Goal: Task Accomplishment & Management: Manage account settings

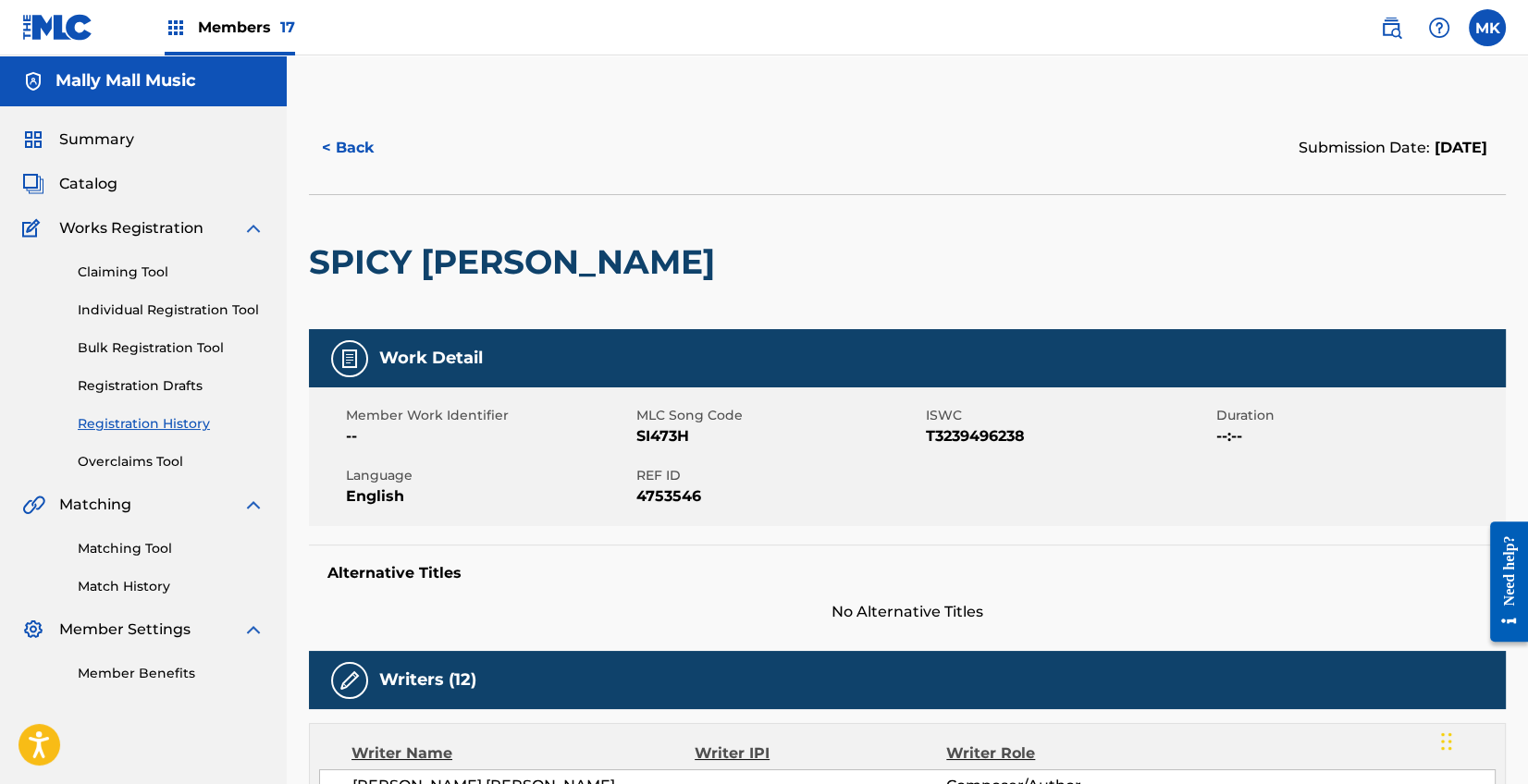
click at [364, 152] on button "< Back" at bounding box center [365, 148] width 111 height 47
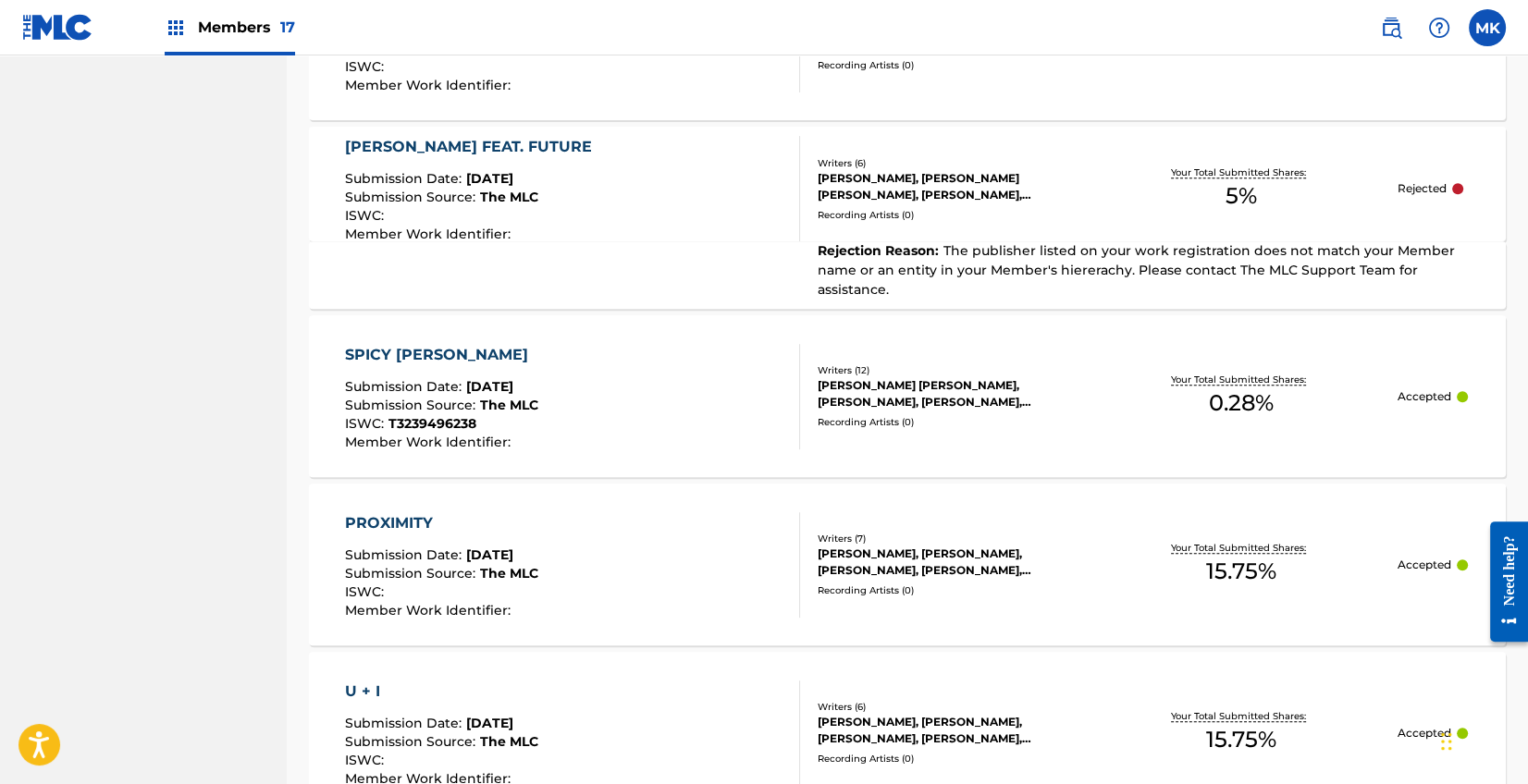
scroll to position [1777, 0]
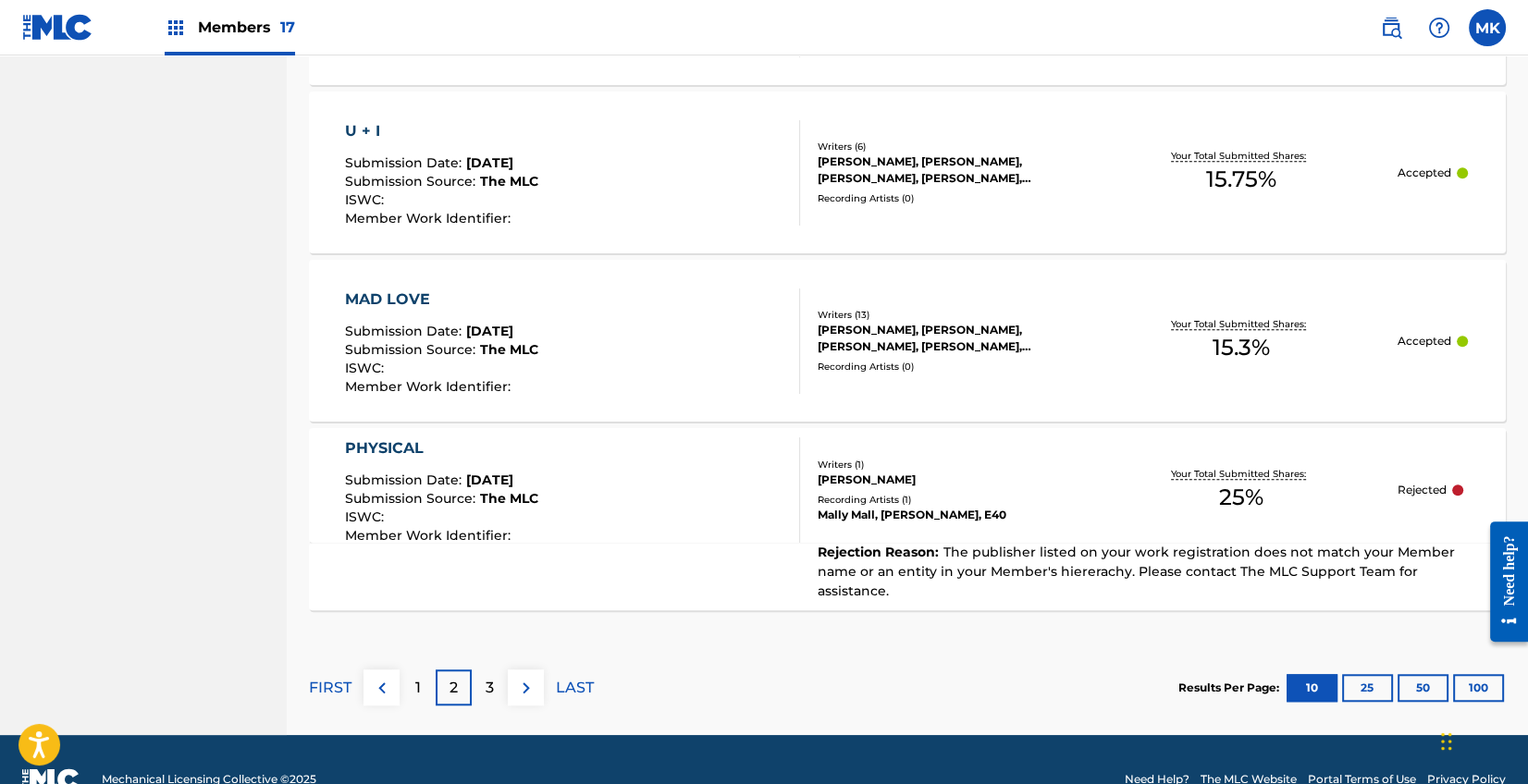
click at [418, 676] on p "1" at bounding box center [418, 687] width 6 height 22
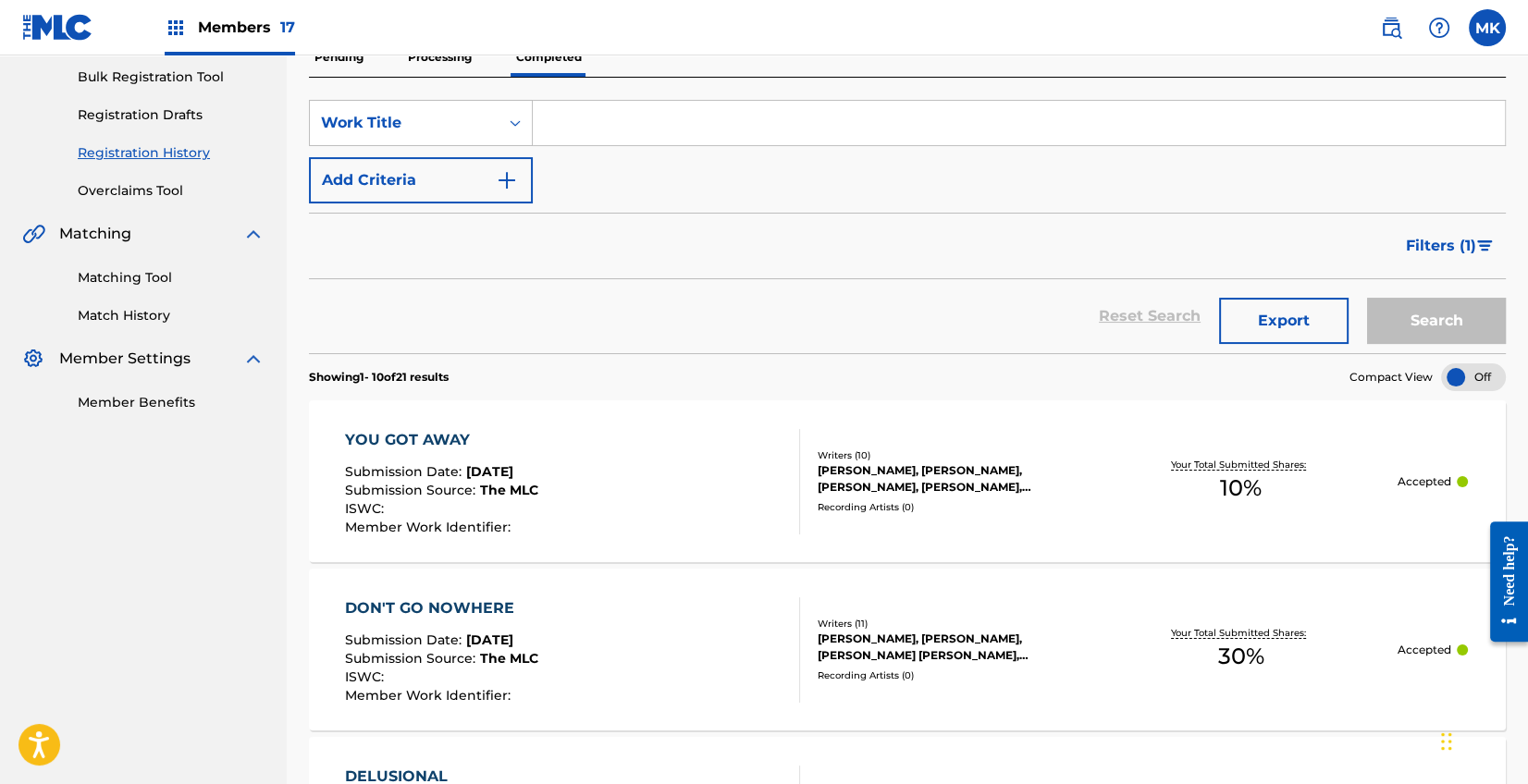
scroll to position [446, 0]
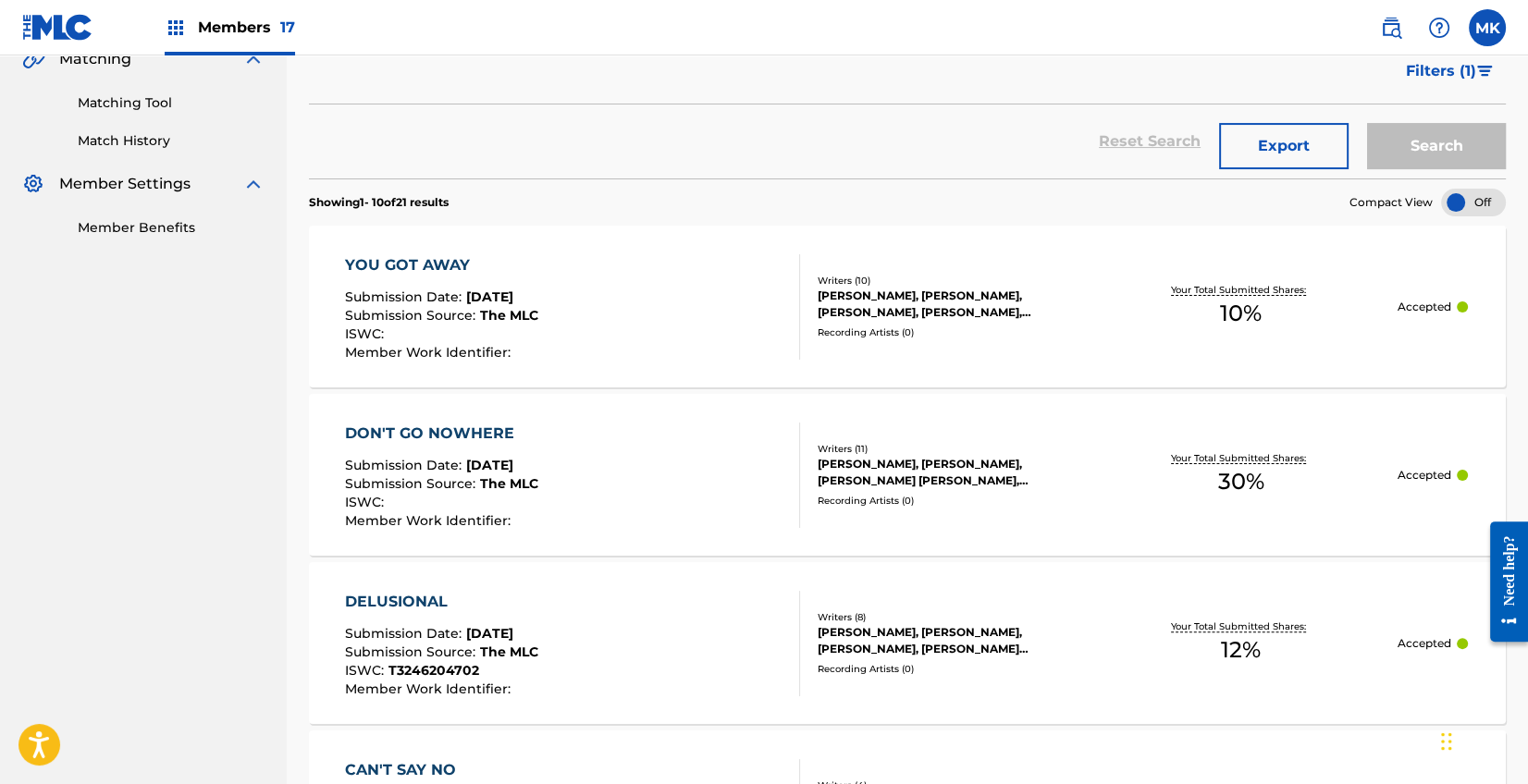
click at [1077, 318] on div "[PERSON_NAME], [PERSON_NAME], [PERSON_NAME], [PERSON_NAME], [PERSON_NAME], [PER…" at bounding box center [950, 304] width 267 height 33
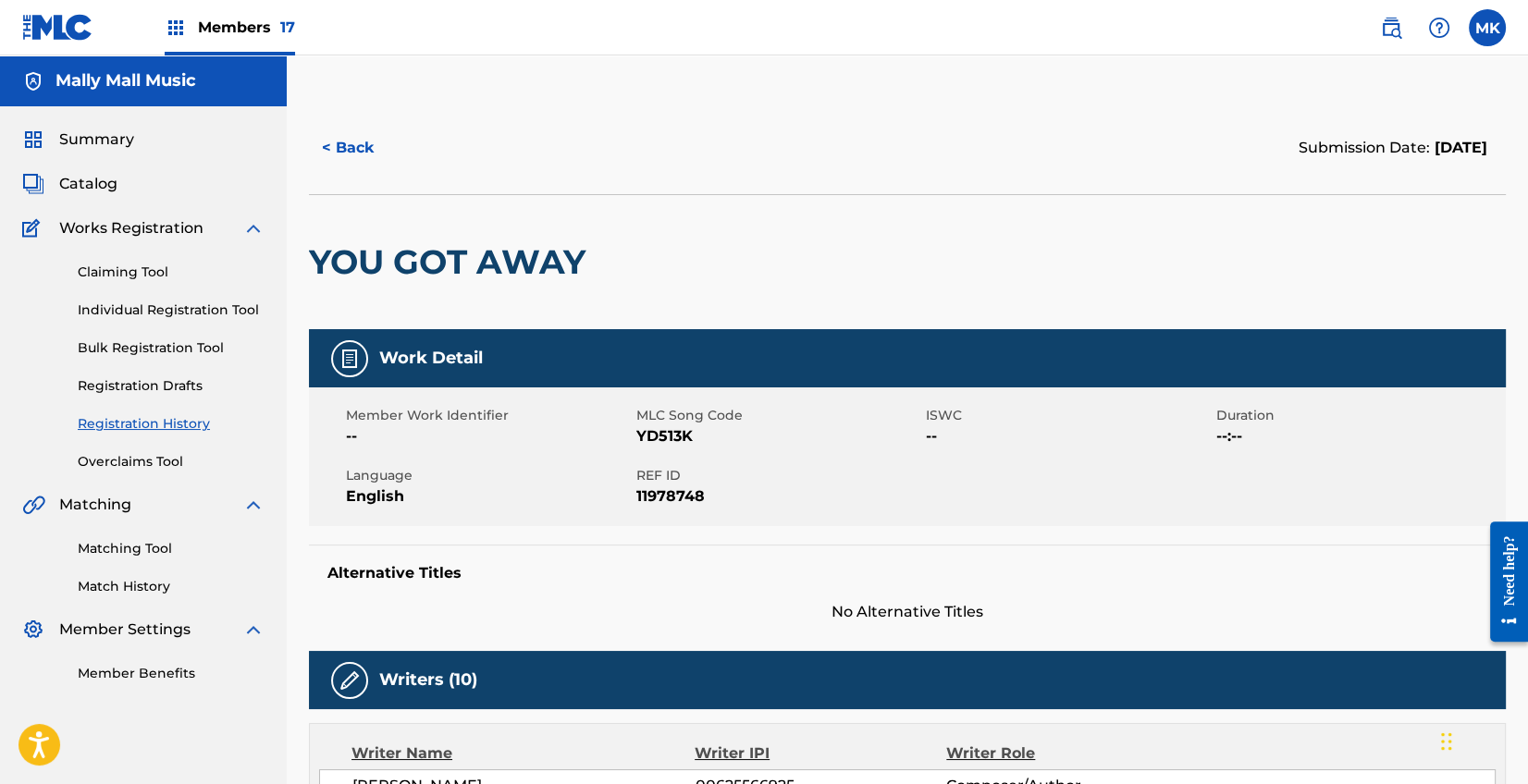
click at [348, 148] on button "< Back" at bounding box center [365, 148] width 111 height 47
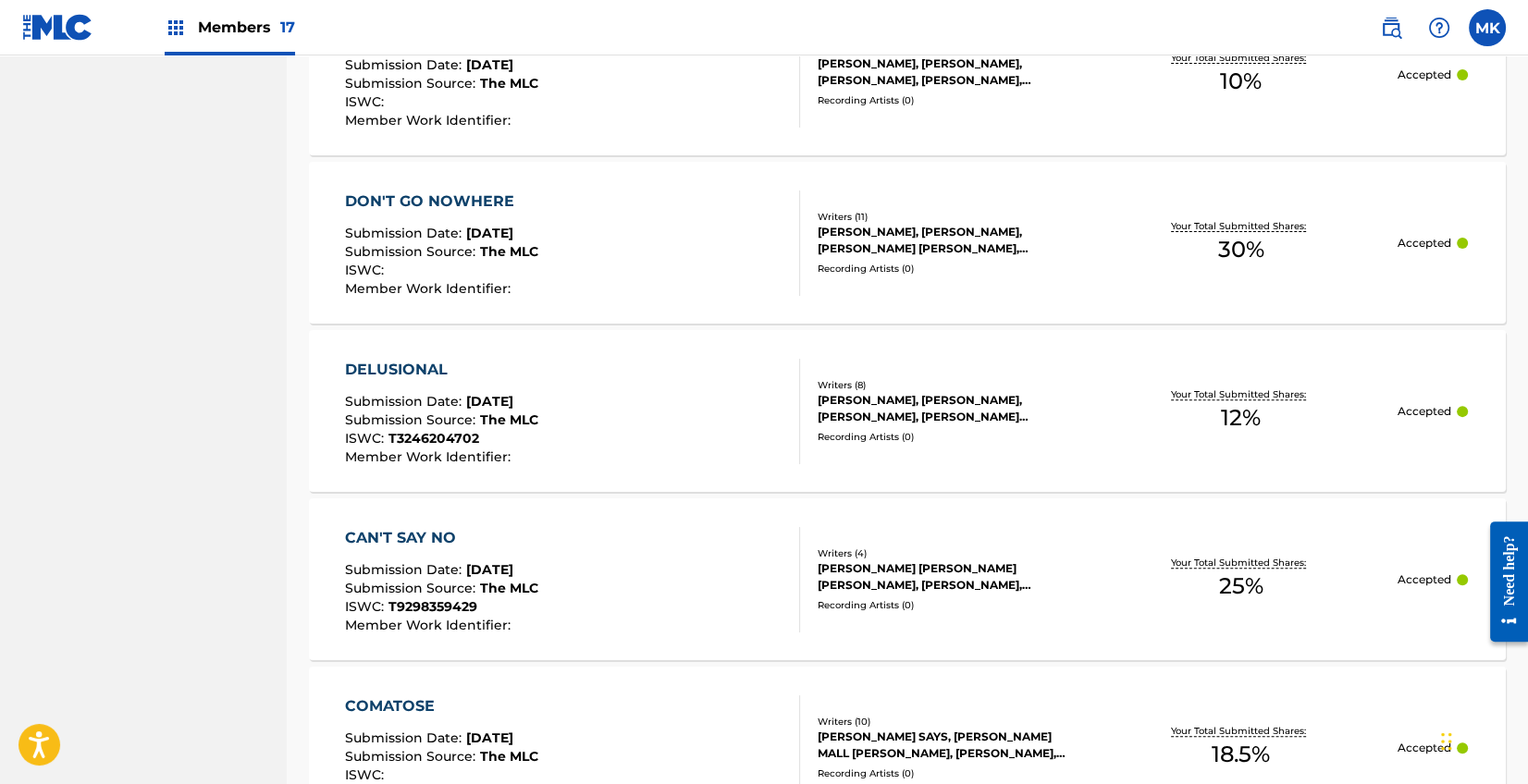
scroll to position [690, 0]
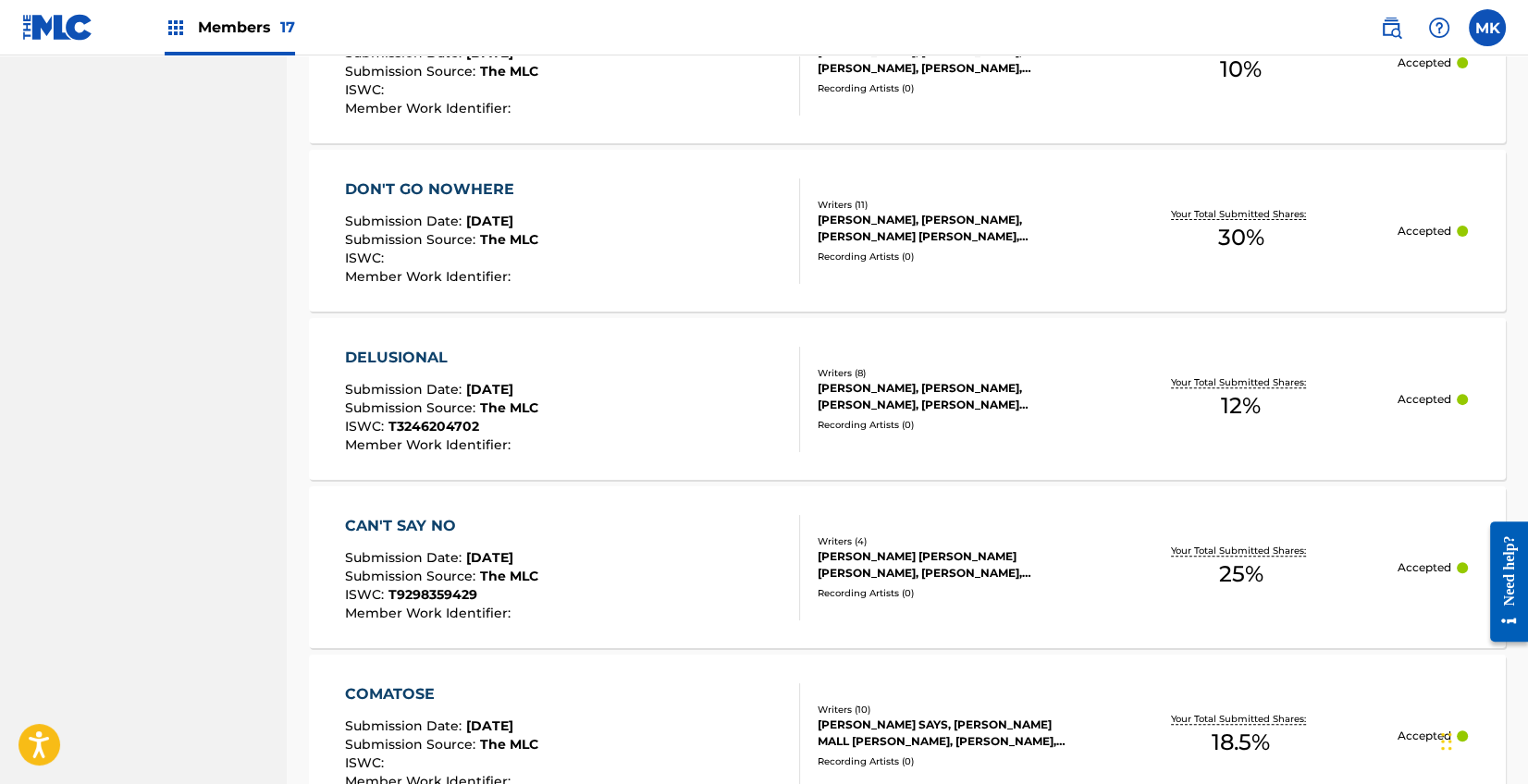
click at [1001, 404] on div "[PERSON_NAME], [PERSON_NAME], [PERSON_NAME], [PERSON_NAME] [PERSON_NAME], [PERS…" at bounding box center [950, 396] width 267 height 33
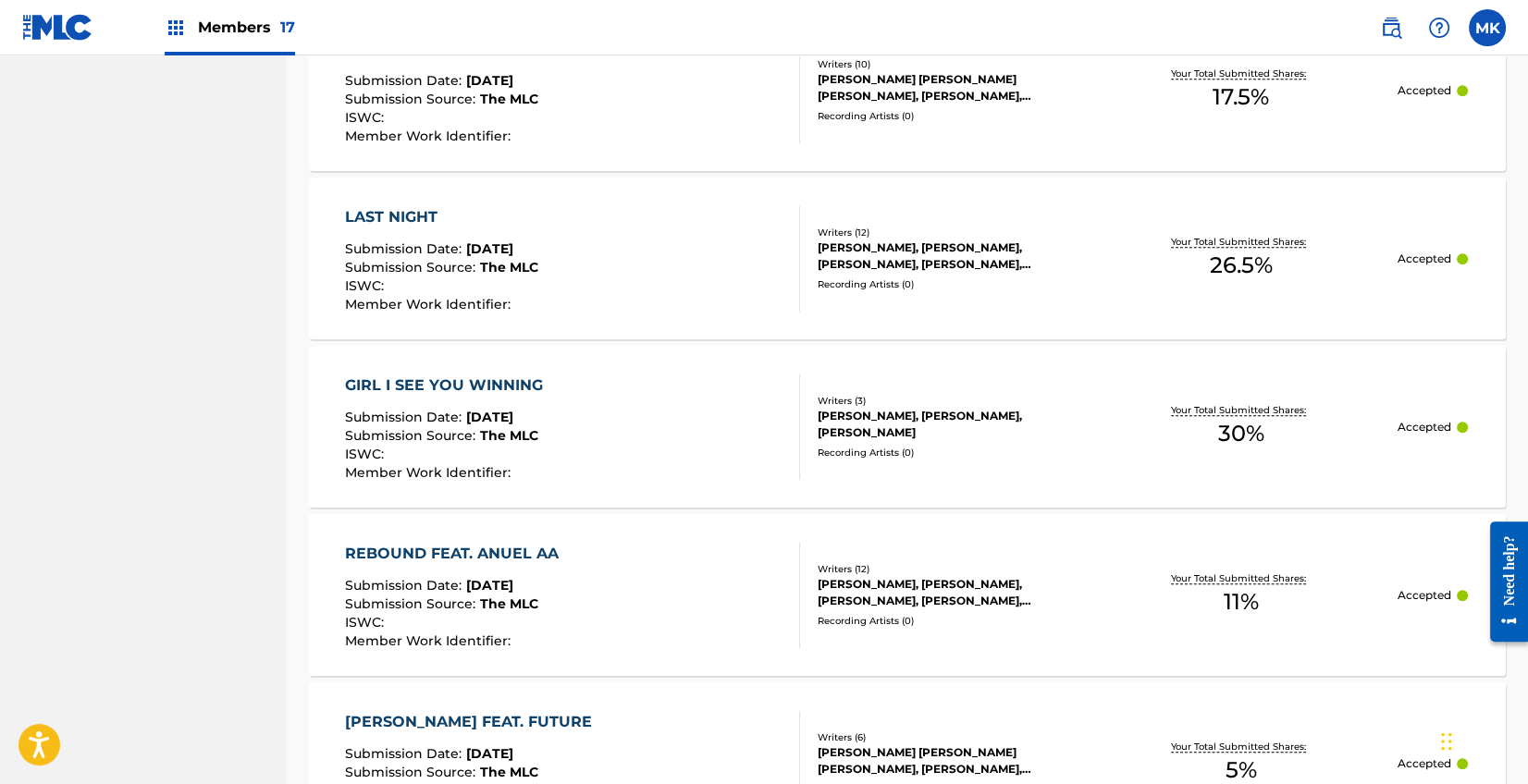
scroll to position [1505, 0]
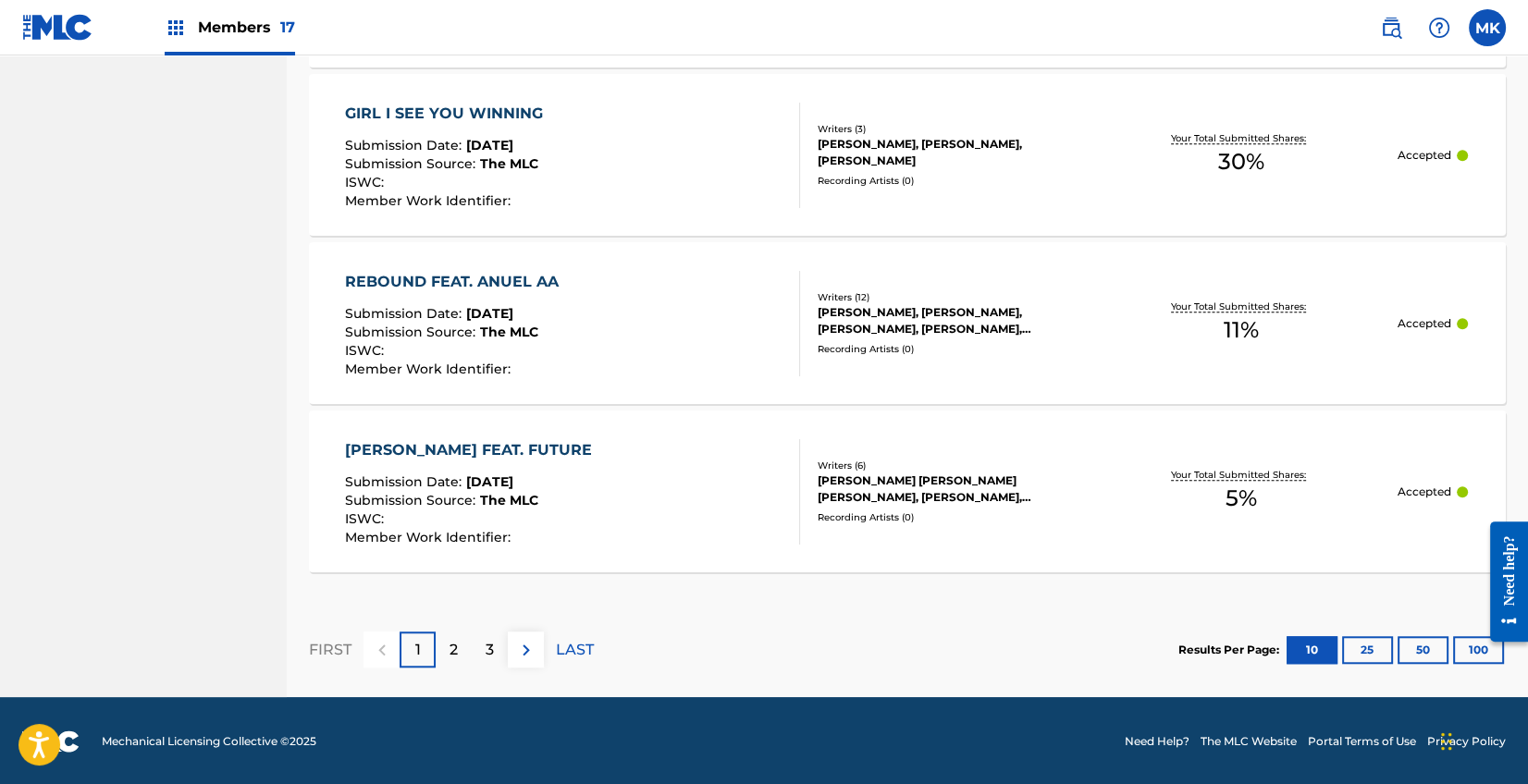
click at [525, 647] on img at bounding box center [525, 649] width 22 height 22
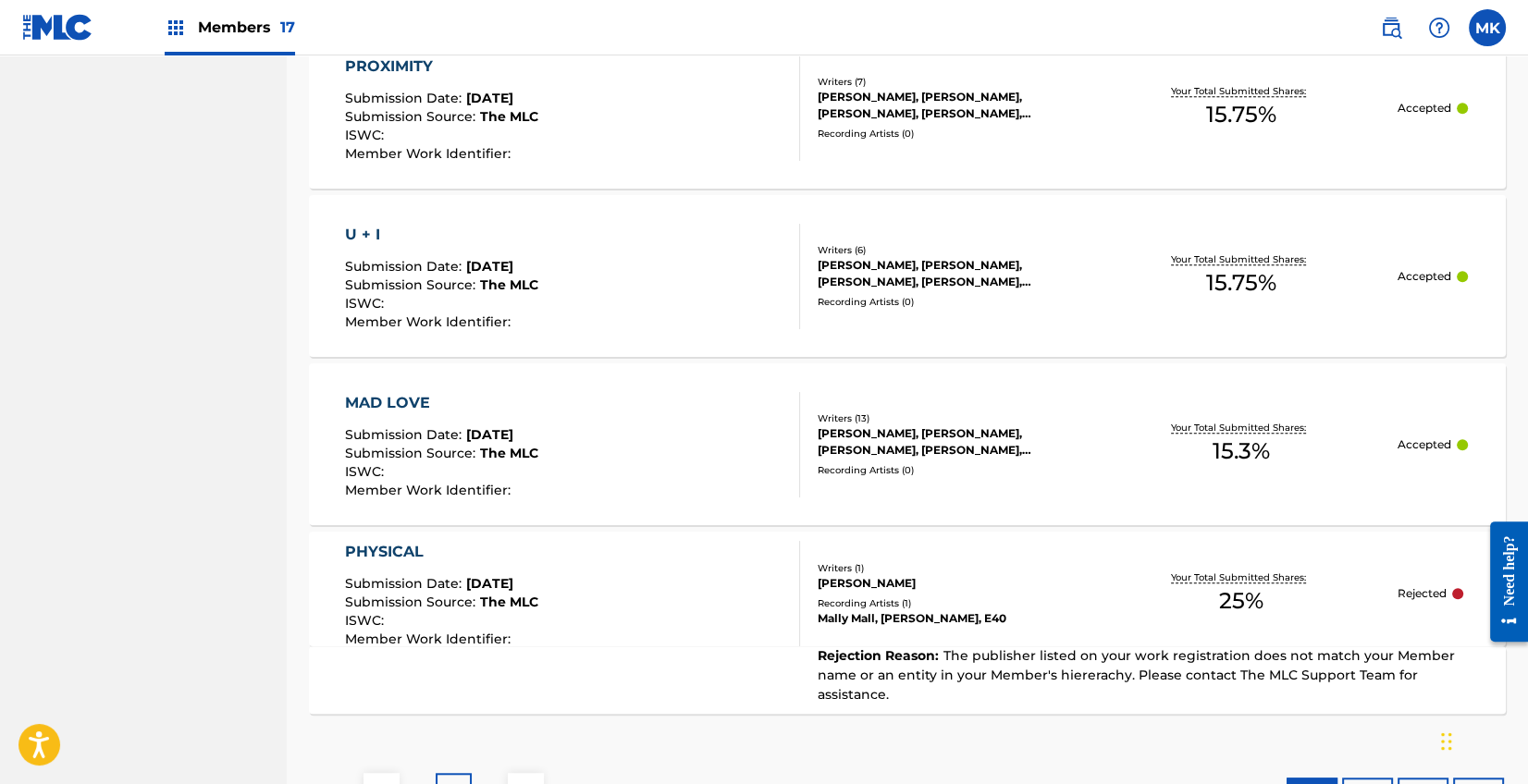
scroll to position [1676, 0]
click at [526, 778] on img at bounding box center [525, 789] width 22 height 22
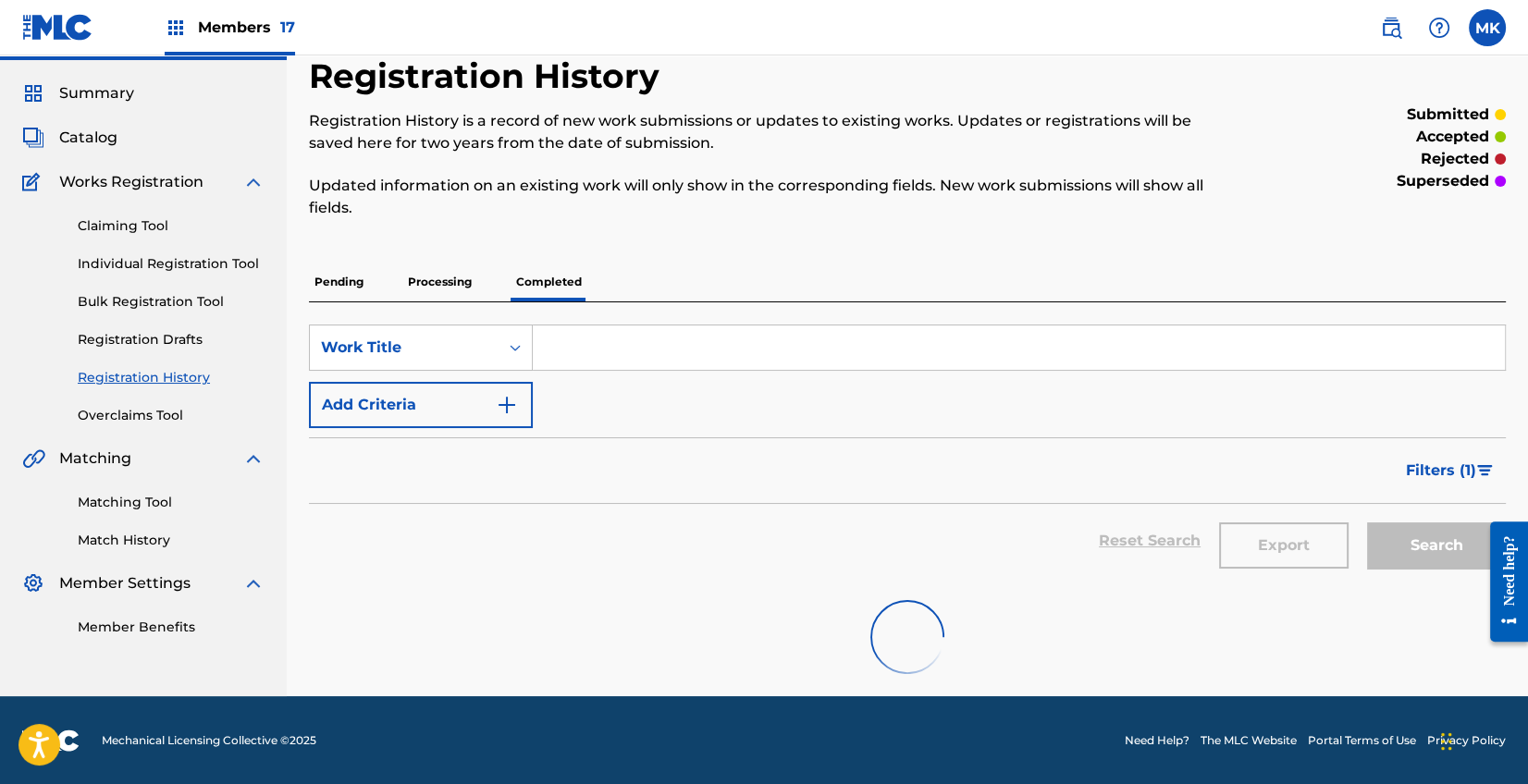
scroll to position [262, 0]
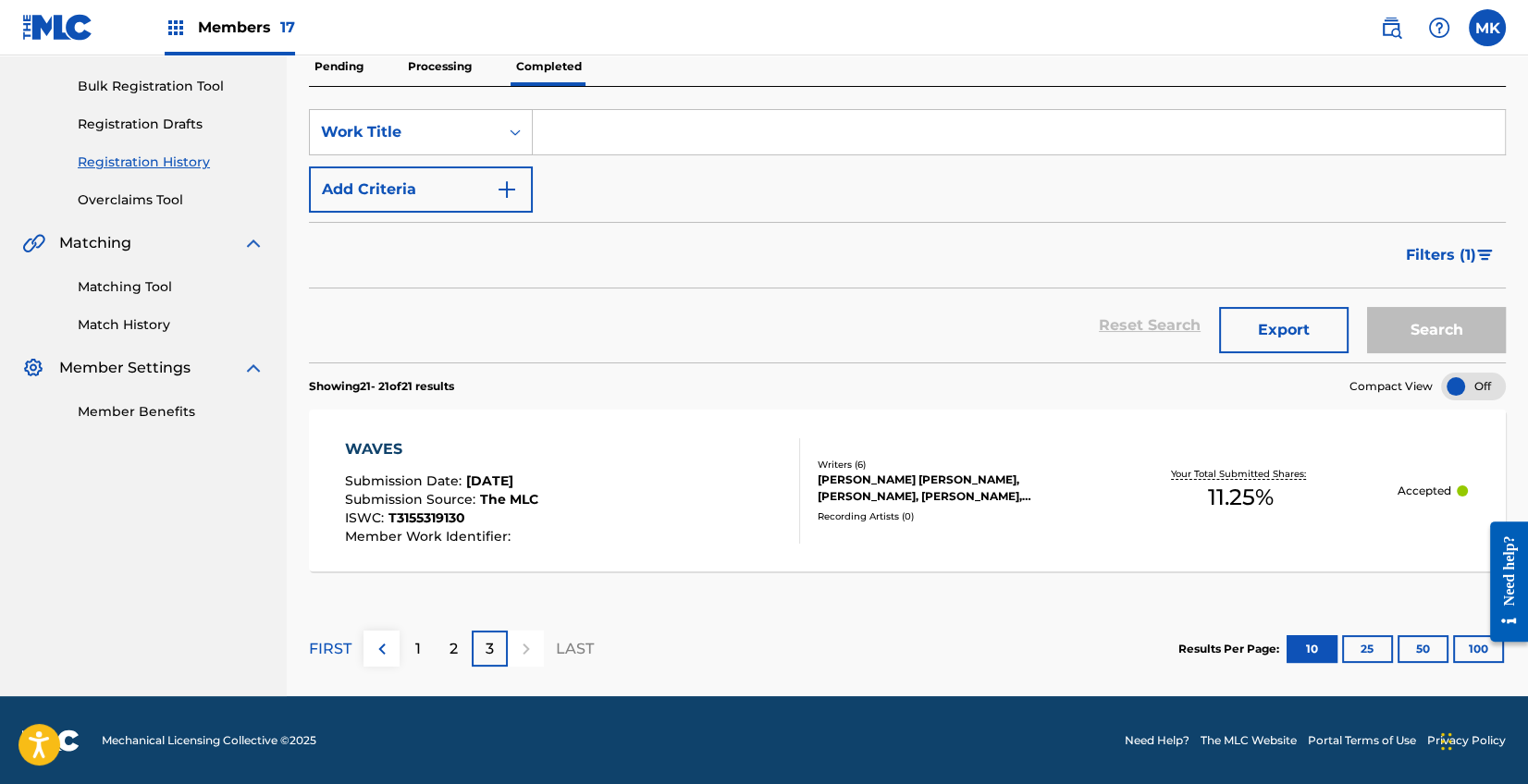
click at [444, 650] on div "2" at bounding box center [453, 647] width 36 height 36
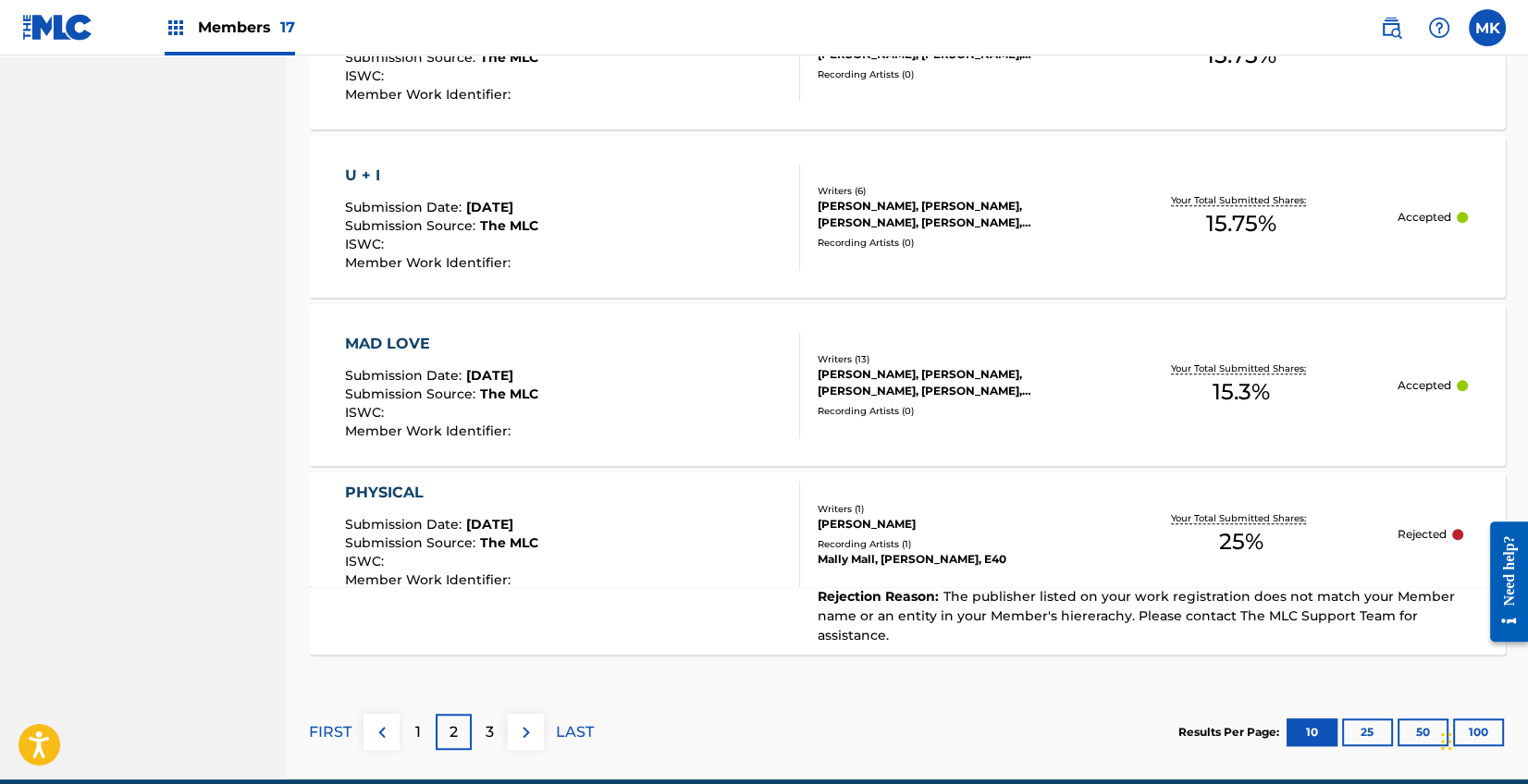
scroll to position [1777, 0]
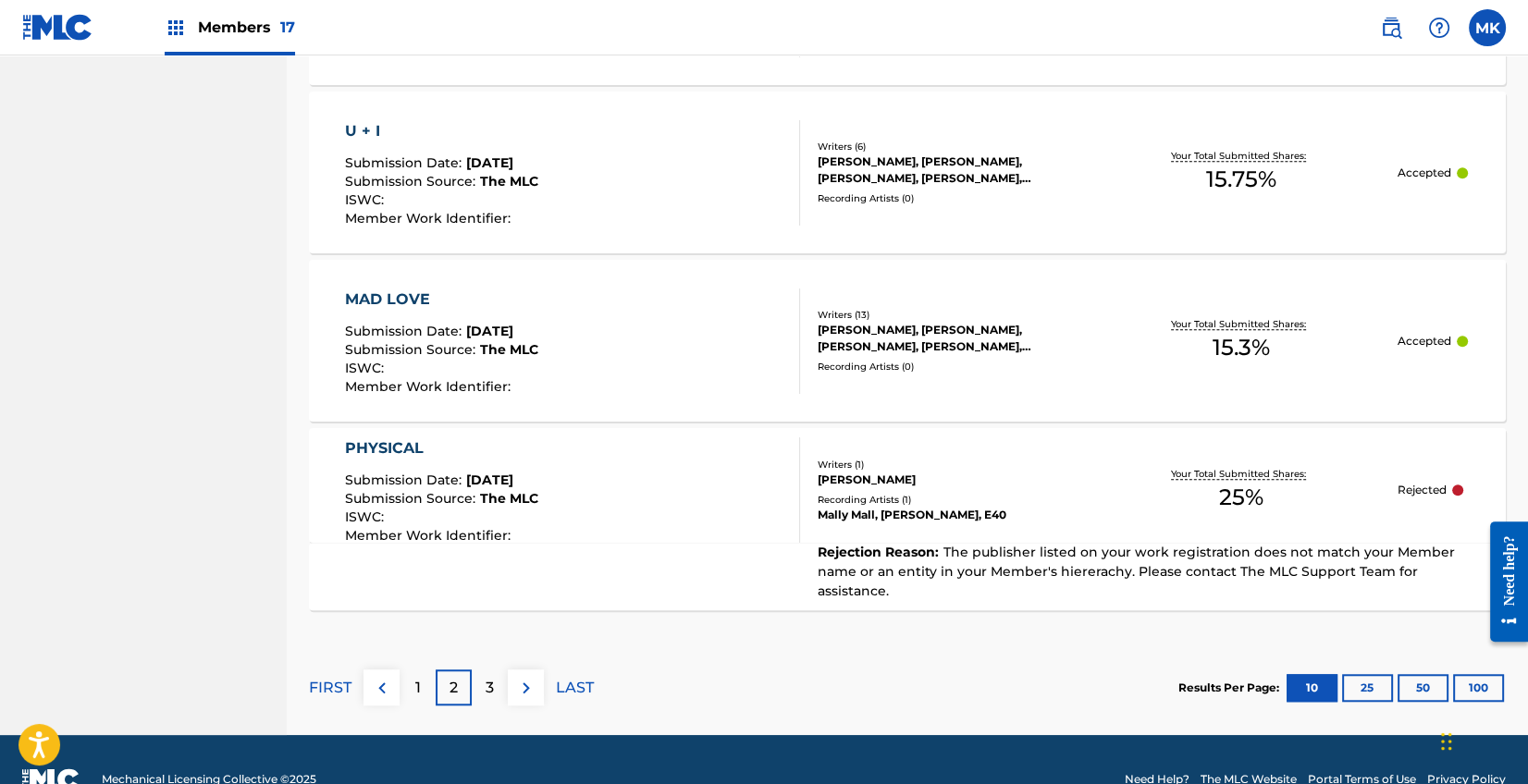
click at [413, 670] on div "1" at bounding box center [417, 687] width 36 height 36
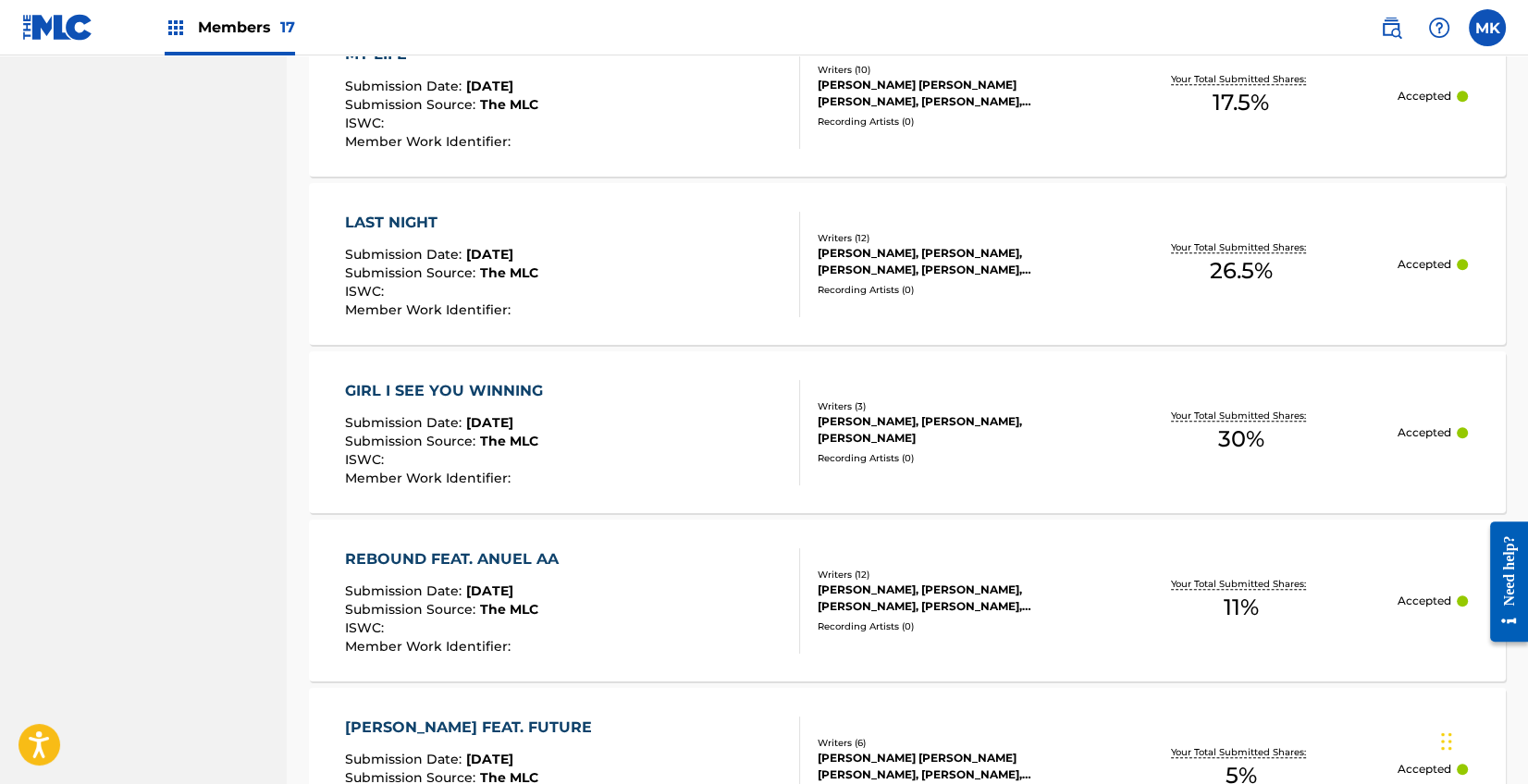
scroll to position [1476, 0]
